Goal: Transaction & Acquisition: Purchase product/service

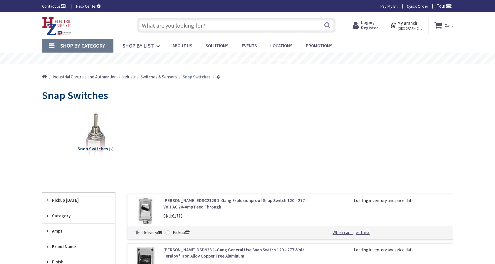
scroll to position [59, 0]
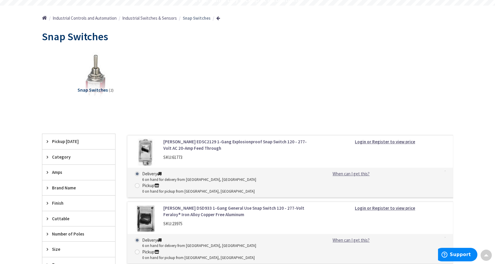
click at [188, 143] on link "Crouse-Hinds EDSC2129 1-Gang Explosionproof Snap Switch 120 - 277-Volt AC 20-Am…" at bounding box center [237, 145] width 149 height 13
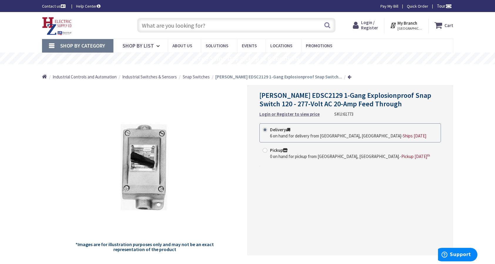
click at [287, 114] on strong "Login or Register to view price" at bounding box center [289, 114] width 60 height 6
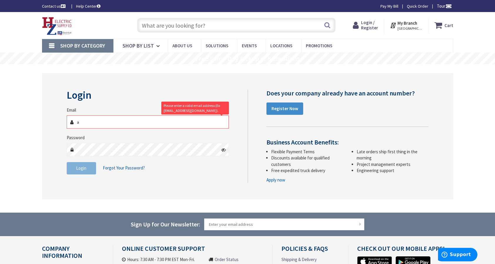
type input "alrehmania@yahoo.com"
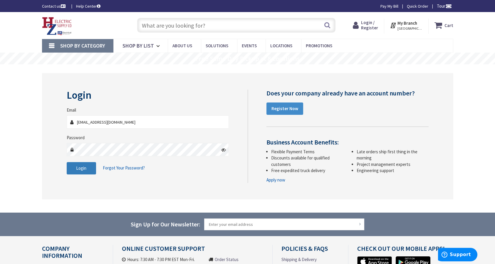
click at [88, 169] on button "Login" at bounding box center [81, 168] width 29 height 12
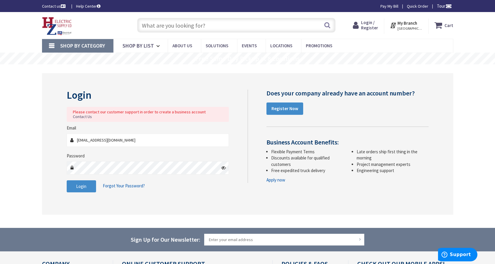
click at [131, 183] on span "Forgot Your Password?" at bounding box center [124, 186] width 42 height 6
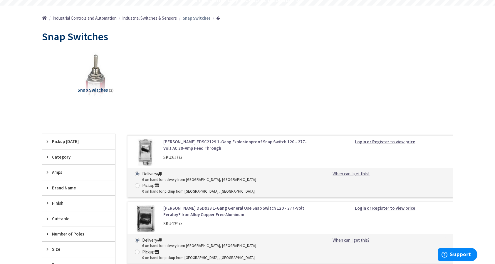
click at [382, 141] on strong "Login or Register to view price" at bounding box center [385, 142] width 60 height 6
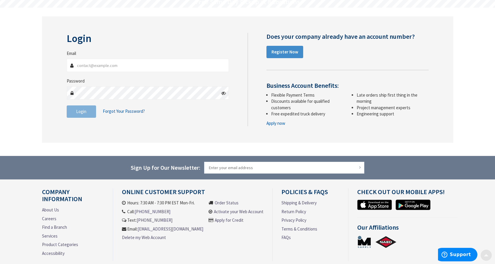
scroll to position [59, 0]
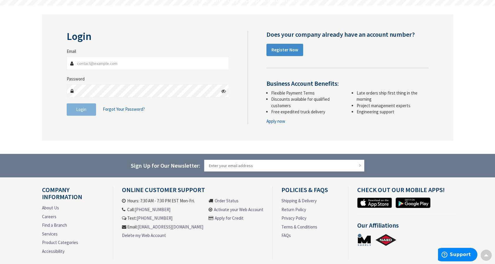
click at [62, 225] on link "Find a Branch" at bounding box center [54, 225] width 25 height 6
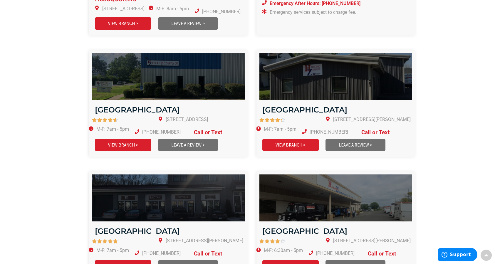
scroll to position [675, 0]
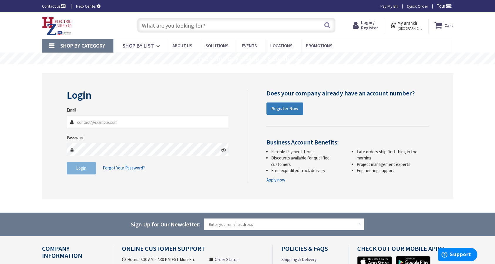
click at [278, 108] on strong "Register Now" at bounding box center [284, 109] width 27 height 6
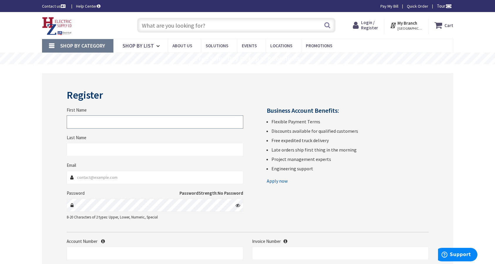
click at [117, 120] on input "First Name" at bounding box center [155, 121] width 176 height 13
type input "Muhammmad"
type input "Warsi"
type input "alrehmania@yahoo.com"
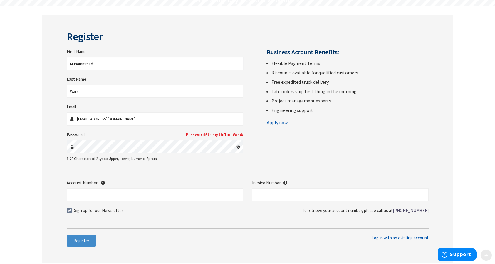
scroll to position [59, 0]
click at [237, 145] on icon at bounding box center [237, 146] width 5 height 5
click at [213, 173] on form "First Name Muhammmad Last Name Warsi Email alrehmania@yahoo.com Password Passwo…" at bounding box center [248, 129] width 362 height 197
click at [165, 172] on form "First Name Muhammmad Last Name Warsi Email alrehmania@yahoo.com Password Passwo…" at bounding box center [248, 129] width 362 height 197
click at [83, 240] on span "Register" at bounding box center [81, 240] width 16 height 6
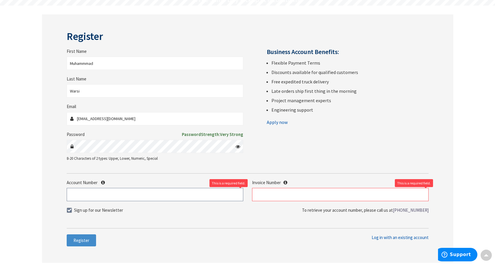
click at [99, 195] on input "Account Number" at bounding box center [155, 194] width 176 height 13
type input "1"
type input "173"
click at [272, 193] on input "text" at bounding box center [340, 194] width 176 height 13
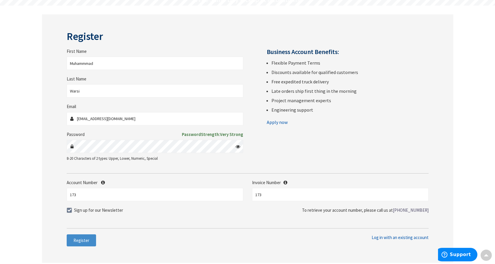
click at [285, 181] on icon at bounding box center [285, 182] width 4 height 4
click at [80, 240] on span "Register" at bounding box center [81, 240] width 16 height 6
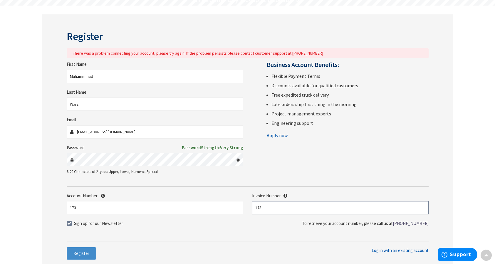
click at [267, 207] on input "173" at bounding box center [340, 207] width 176 height 13
type input "100"
click at [183, 238] on form "First Name Muhammmad Last Name Warsi Email alrehmania@yahoo.com Password Passwo…" at bounding box center [248, 151] width 362 height 180
click at [83, 255] on span "Register" at bounding box center [81, 253] width 16 height 6
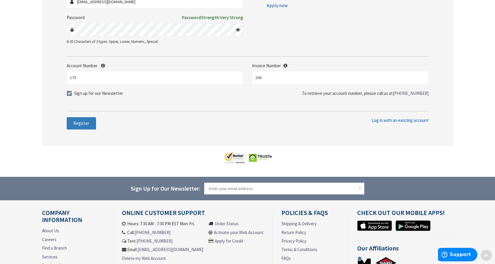
scroll to position [239, 0]
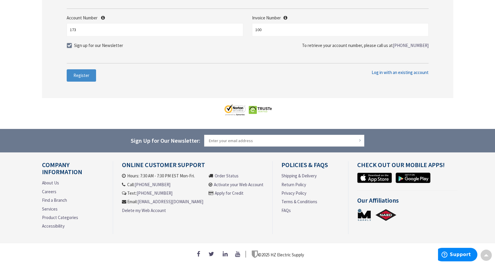
drag, startPoint x: 119, startPoint y: 160, endPoint x: 204, endPoint y: 198, distance: 92.9
click at [204, 198] on div "Online Customer Support Hours: 7:30 AM - 7:30 PM EST Mon-Fri. Call: 413-848-660…" at bounding box center [192, 197] width 159 height 73
copy div "Online Customer Support Hours: 7:30 AM - 7:30 PM EST Mon-Fri. Call: 413-848-660…"
click at [53, 180] on link "About Us" at bounding box center [50, 183] width 17 height 6
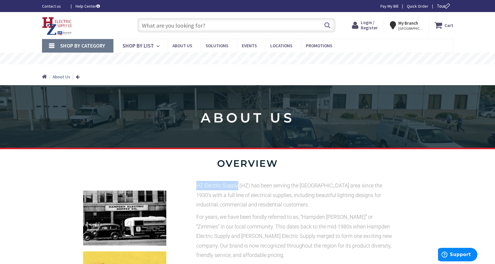
drag, startPoint x: 197, startPoint y: 186, endPoint x: 238, endPoint y: 189, distance: 41.2
click at [238, 189] on p "HZ Electric Supply (HZ) has been serving the New England area since the 1930’s …" at bounding box center [296, 195] width 200 height 28
copy p "HZ Electric Supply"
click at [95, 48] on span "Shop By Category" at bounding box center [82, 45] width 45 height 7
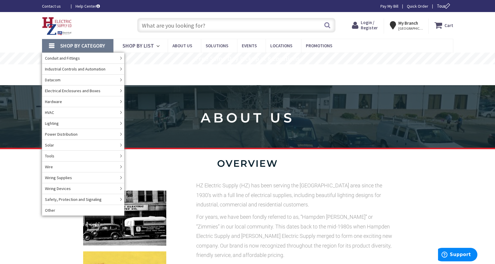
click at [211, 79] on div "Home Home About Us" at bounding box center [247, 74] width 440 height 21
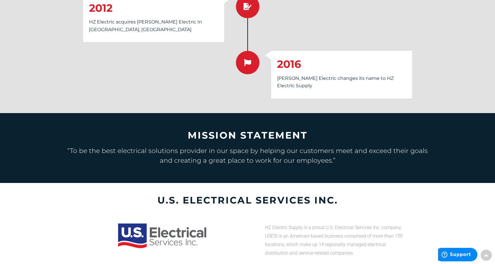
scroll to position [1191, 0]
